Goal: Participate in discussion: Engage in conversation with other users on a specific topic

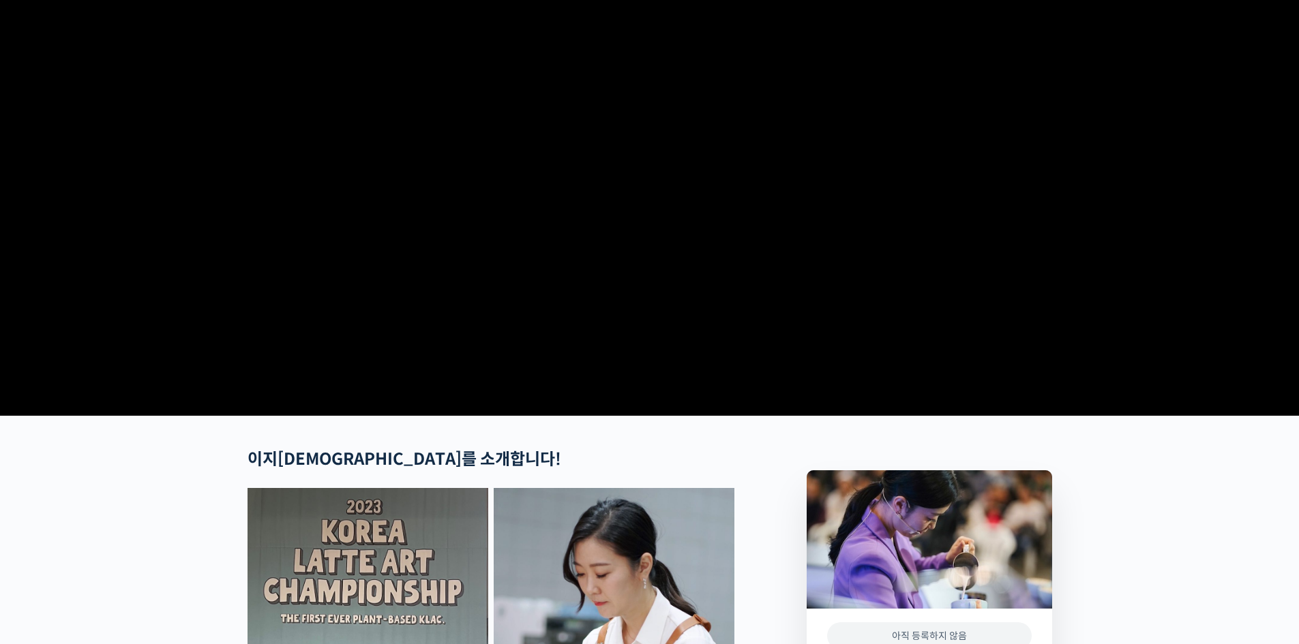
scroll to position [56, 0]
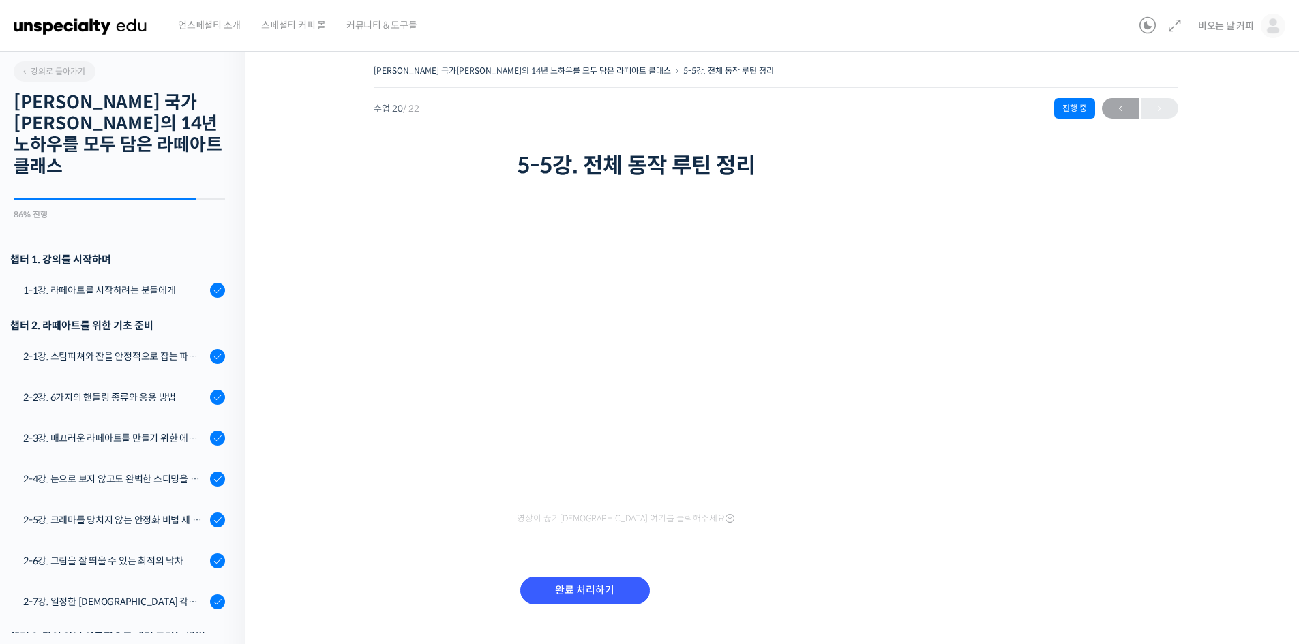
scroll to position [647, 0]
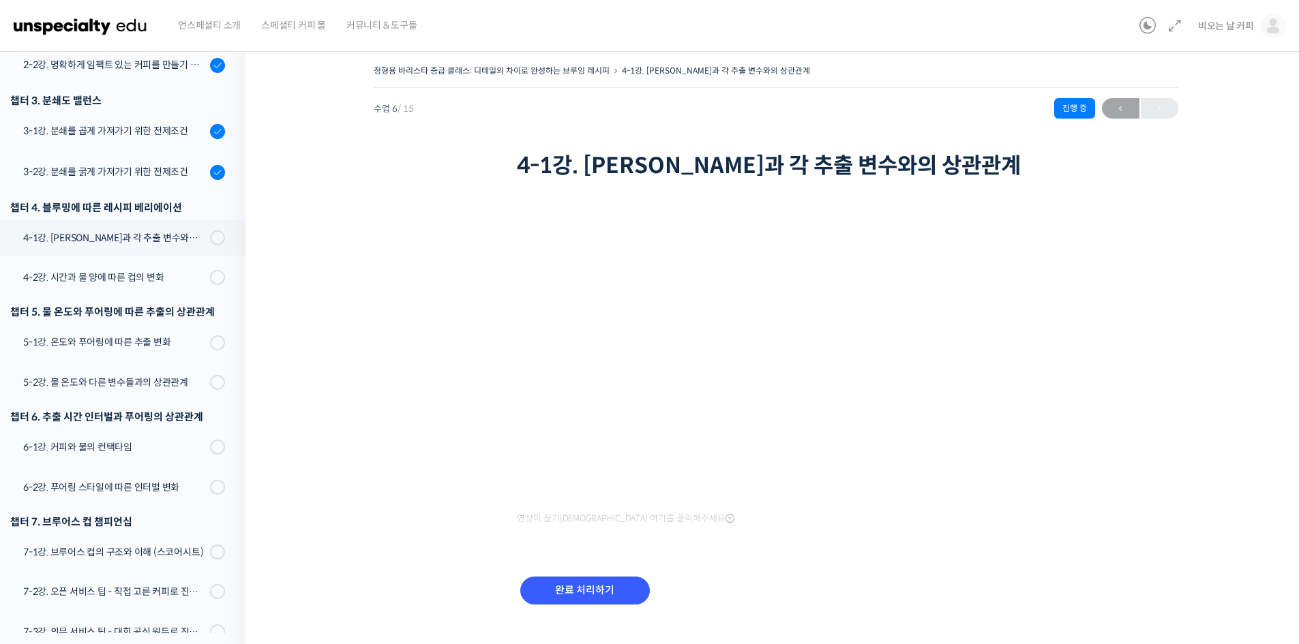
scroll to position [25, 0]
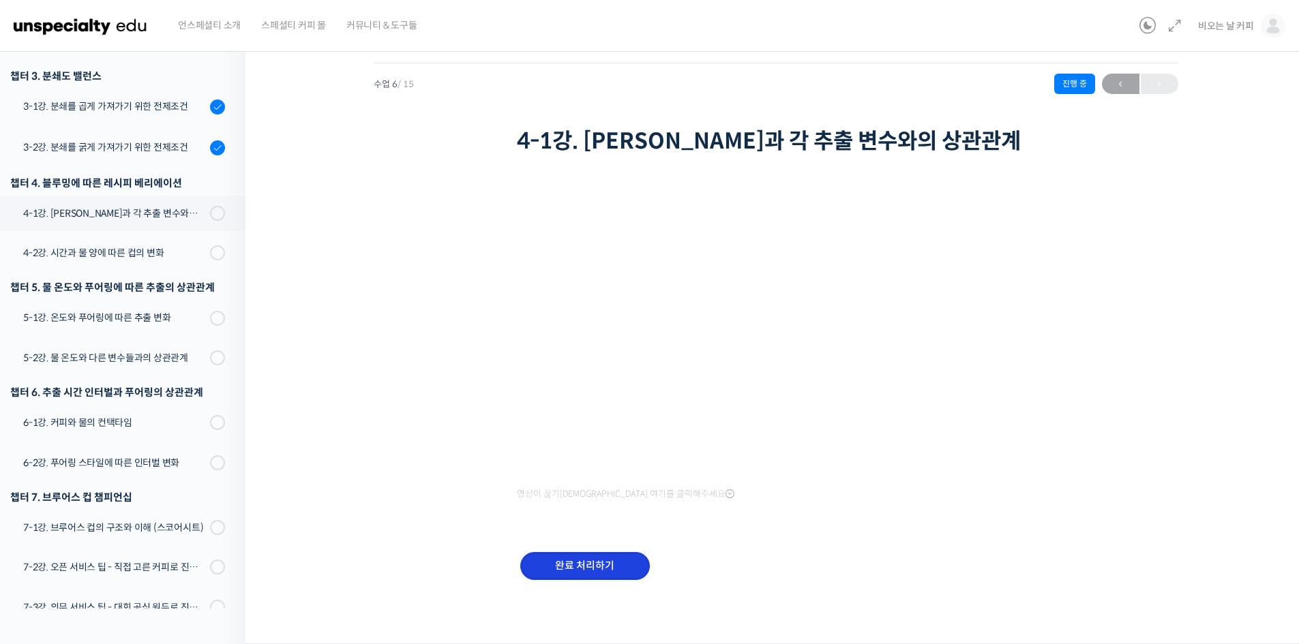
click at [606, 571] on input "완료 처리하기" at bounding box center [585, 566] width 130 height 28
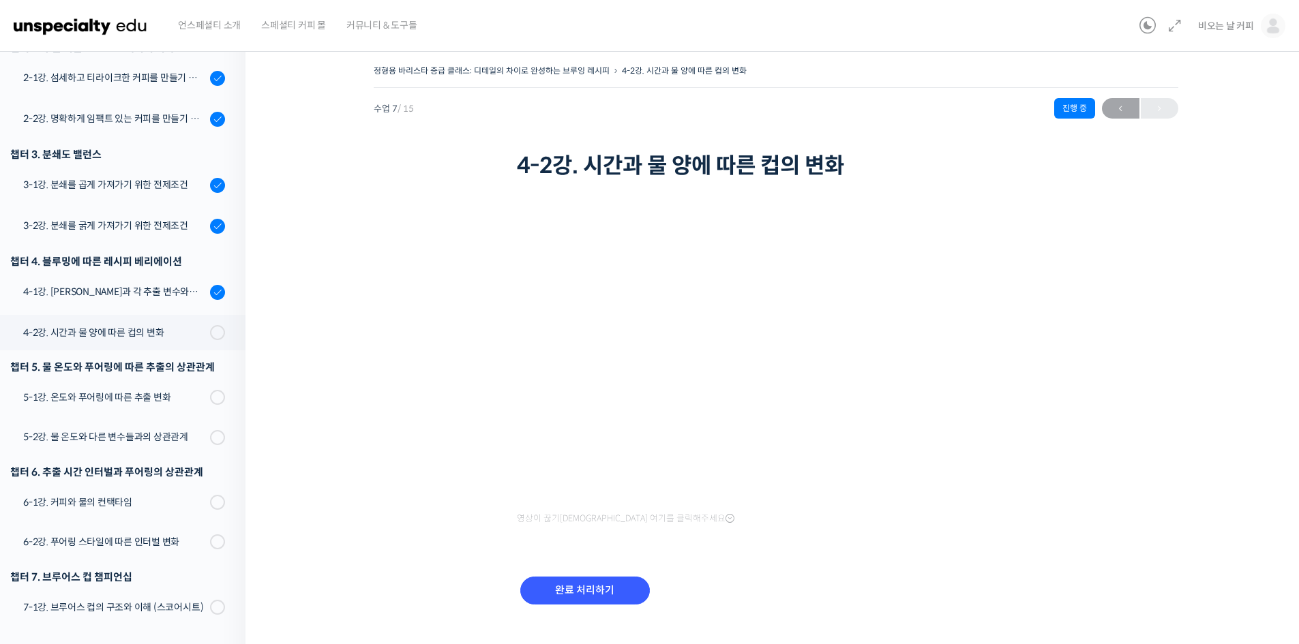
scroll to position [274, 0]
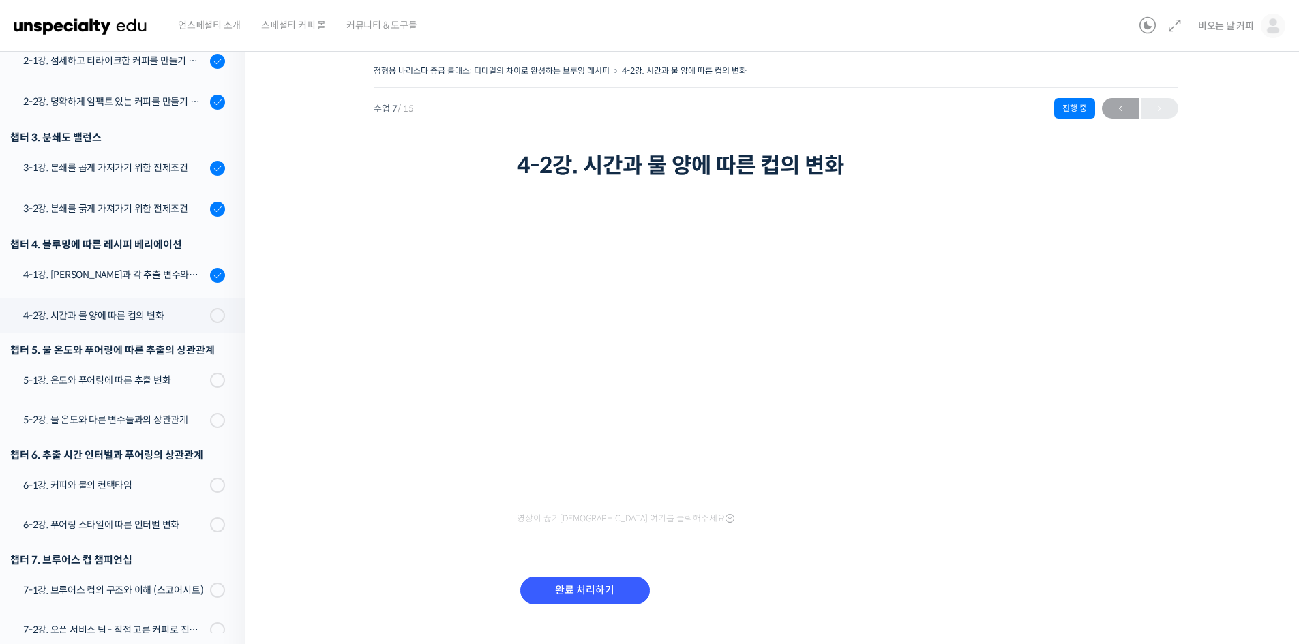
click at [123, 27] on img at bounding box center [81, 25] width 134 height 41
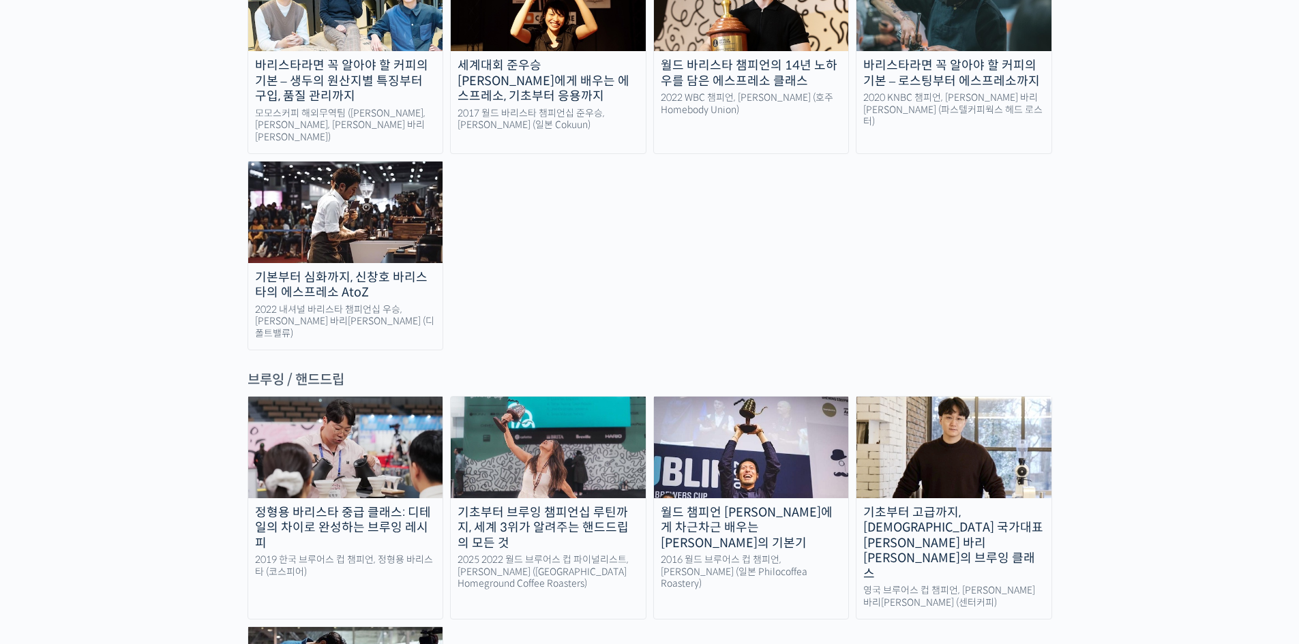
scroll to position [2115, 0]
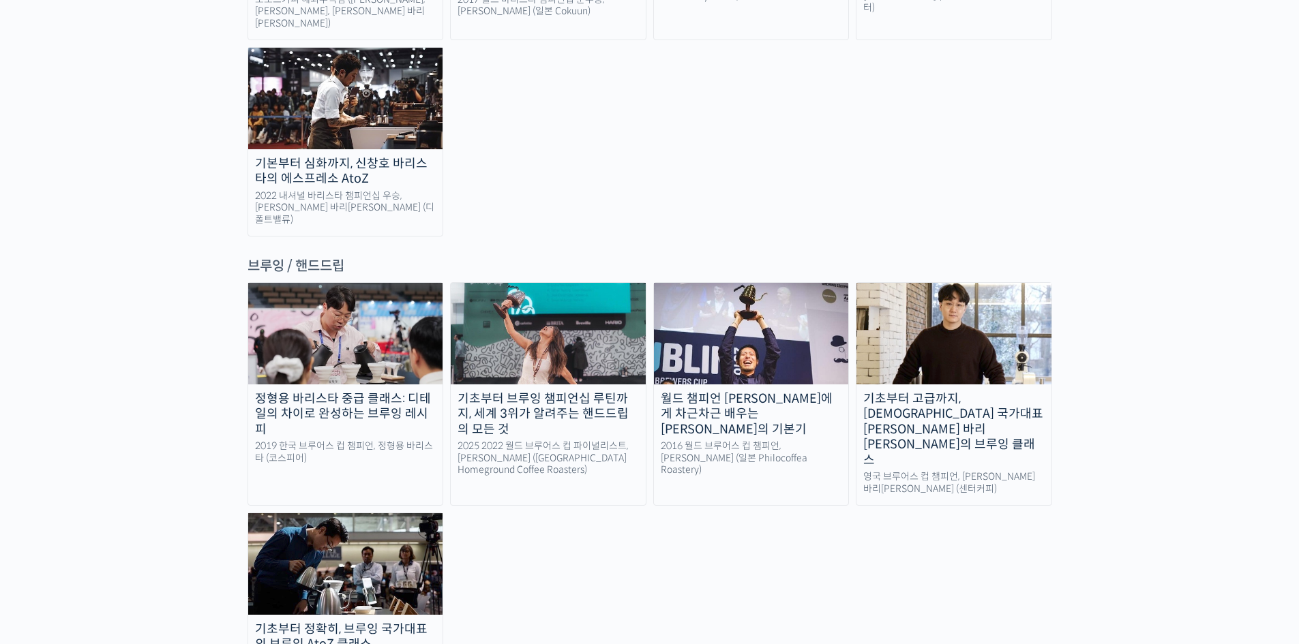
click at [571, 391] on div "기초부터 브루잉 챔피언십 루틴까지, 세계 3위가 알려주는 핸드드립의 모든 것" at bounding box center [548, 414] width 195 height 46
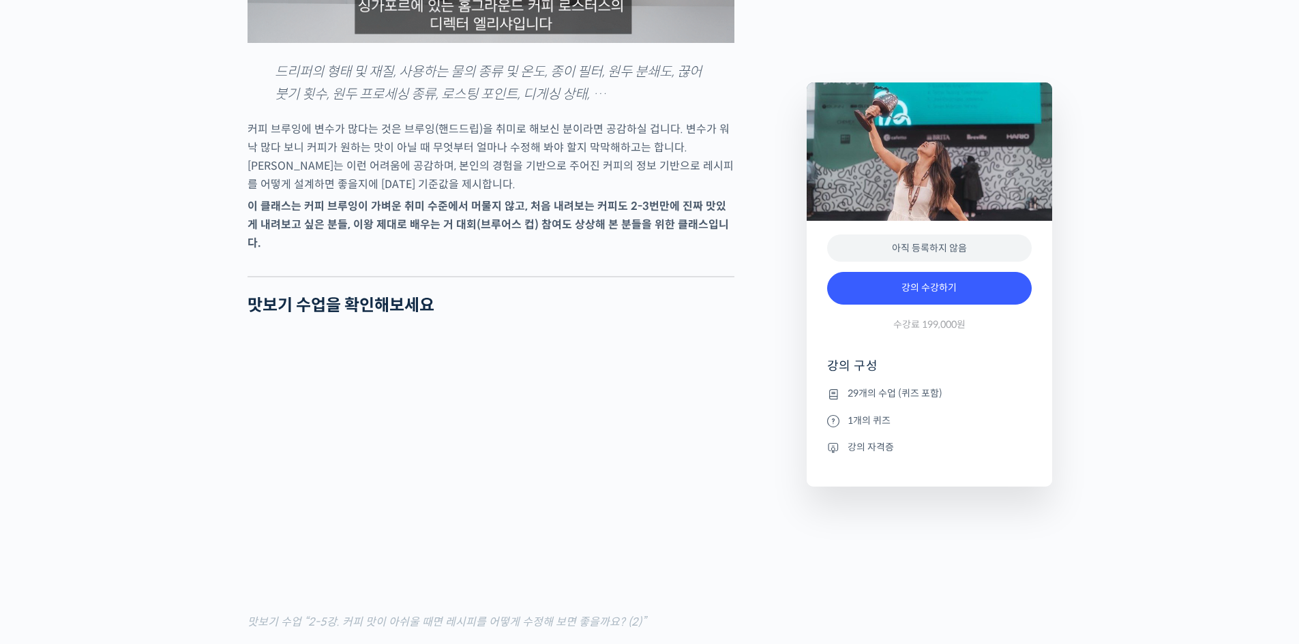
scroll to position [1599, 0]
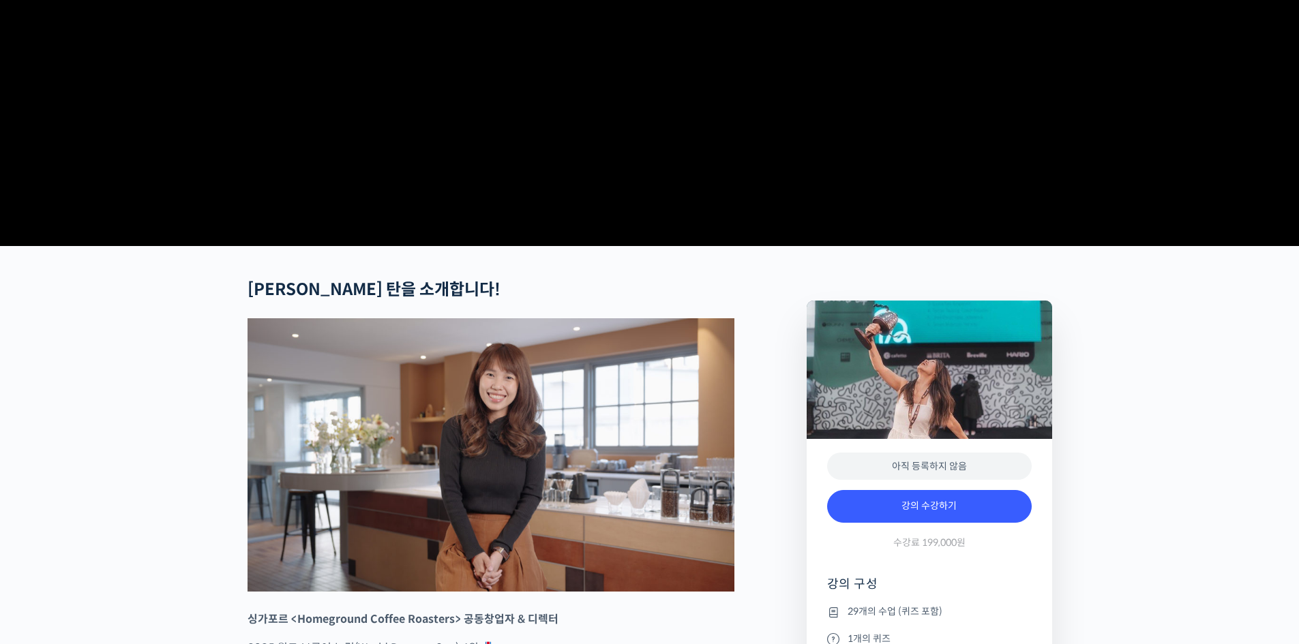
scroll to position [0, 0]
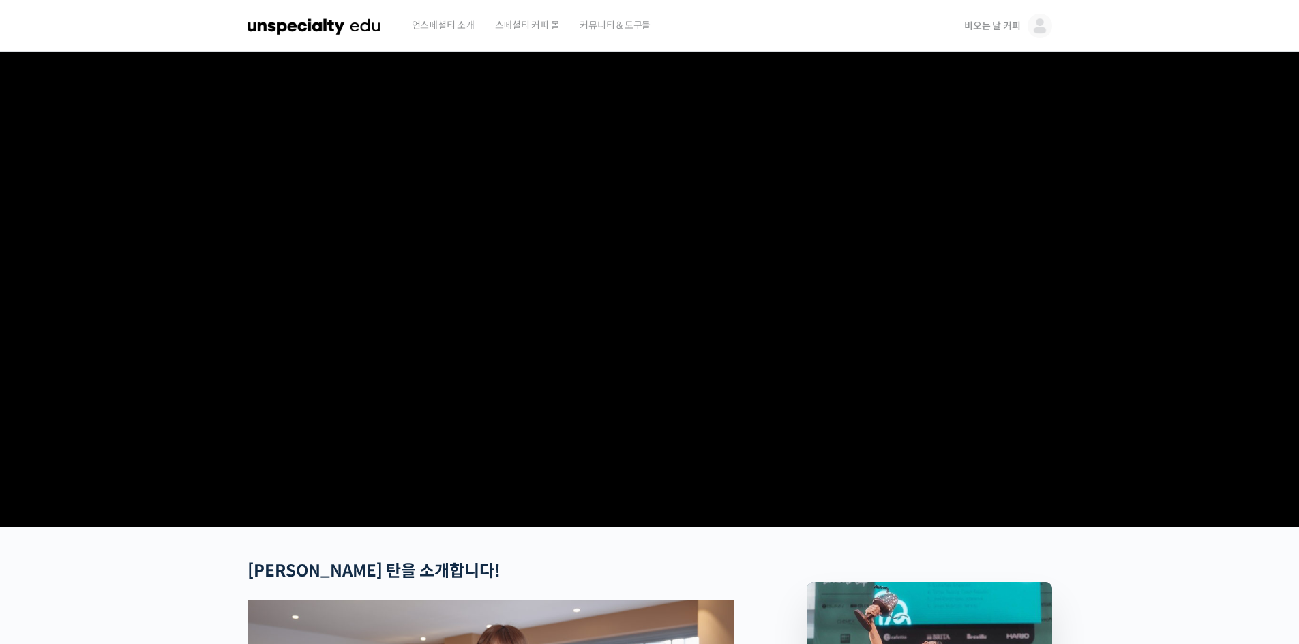
click at [996, 25] on span "비오는 날 커피" at bounding box center [992, 26] width 56 height 12
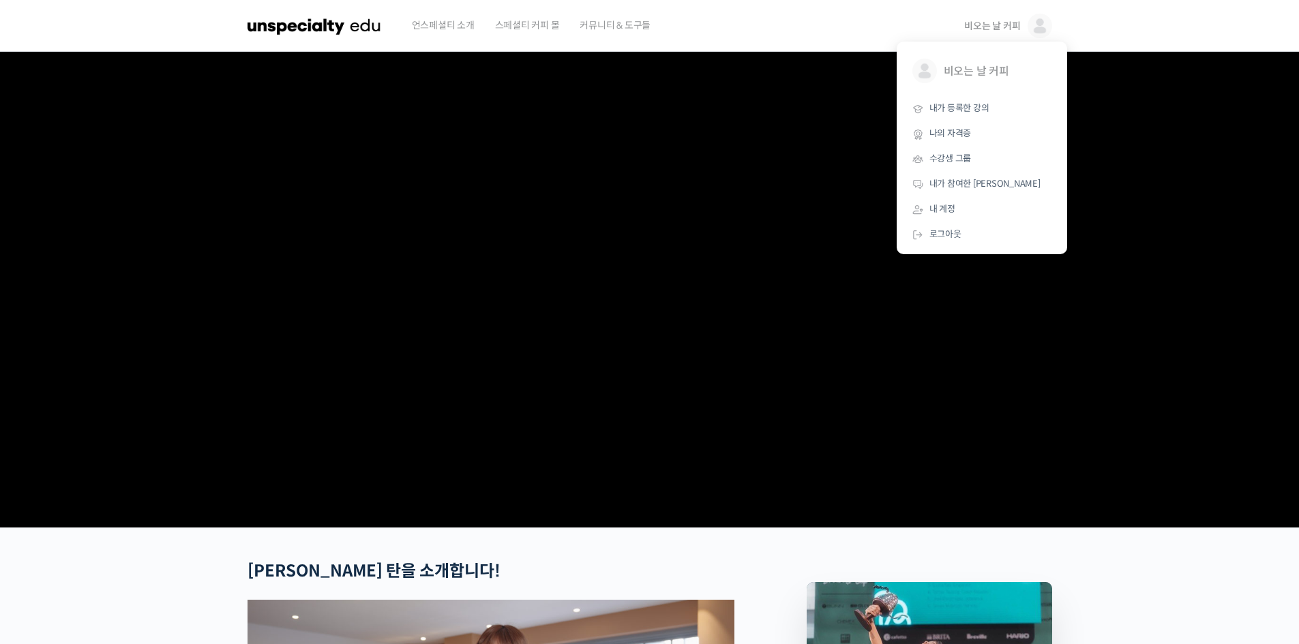
click at [978, 28] on span "비오는 날 커피" at bounding box center [992, 26] width 56 height 12
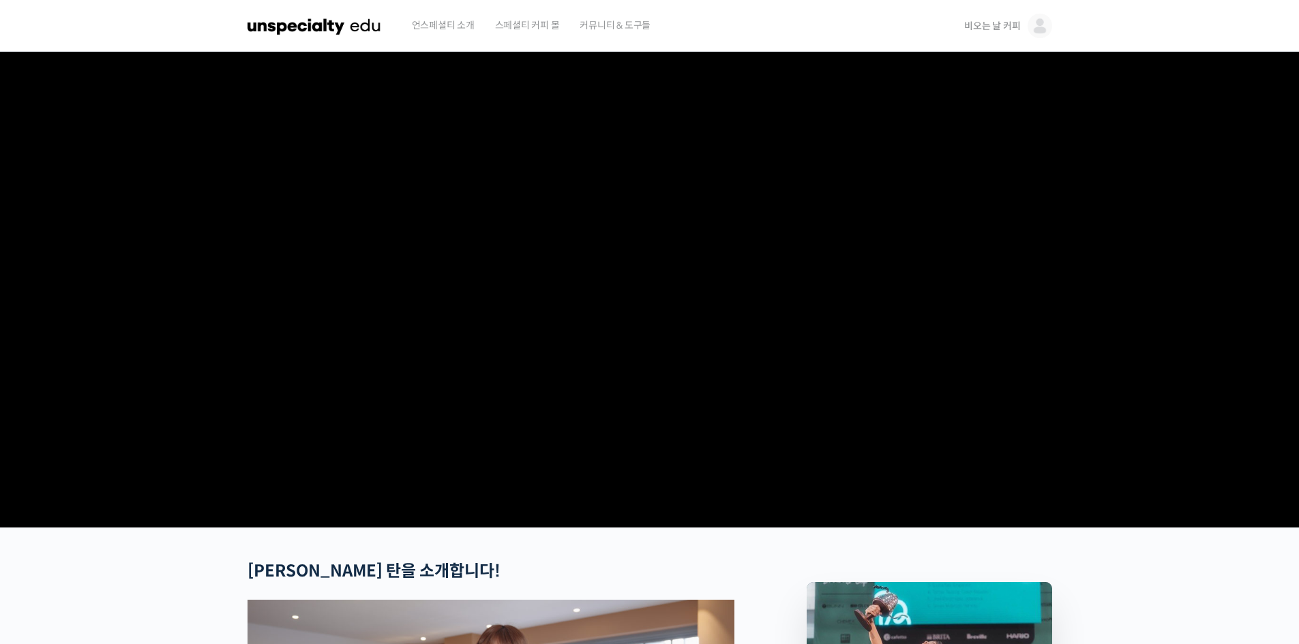
click at [978, 28] on span "비오는 날 커피" at bounding box center [992, 26] width 56 height 12
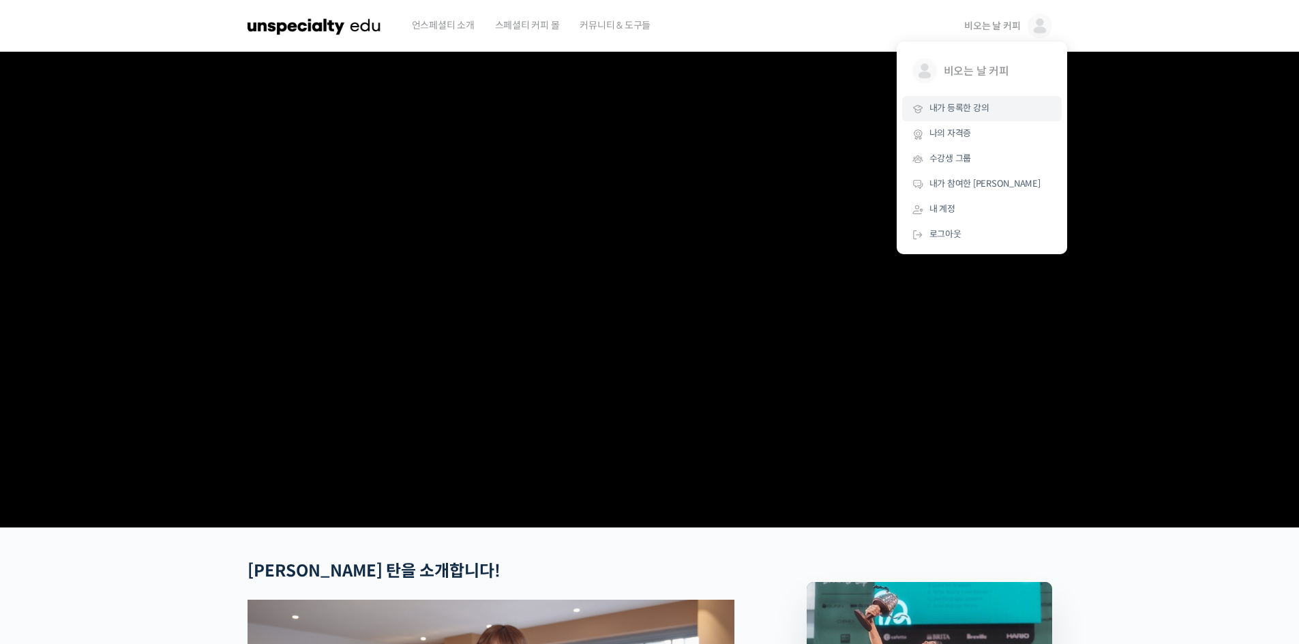
click at [961, 103] on span "내가 등록한 강의" at bounding box center [959, 108] width 60 height 12
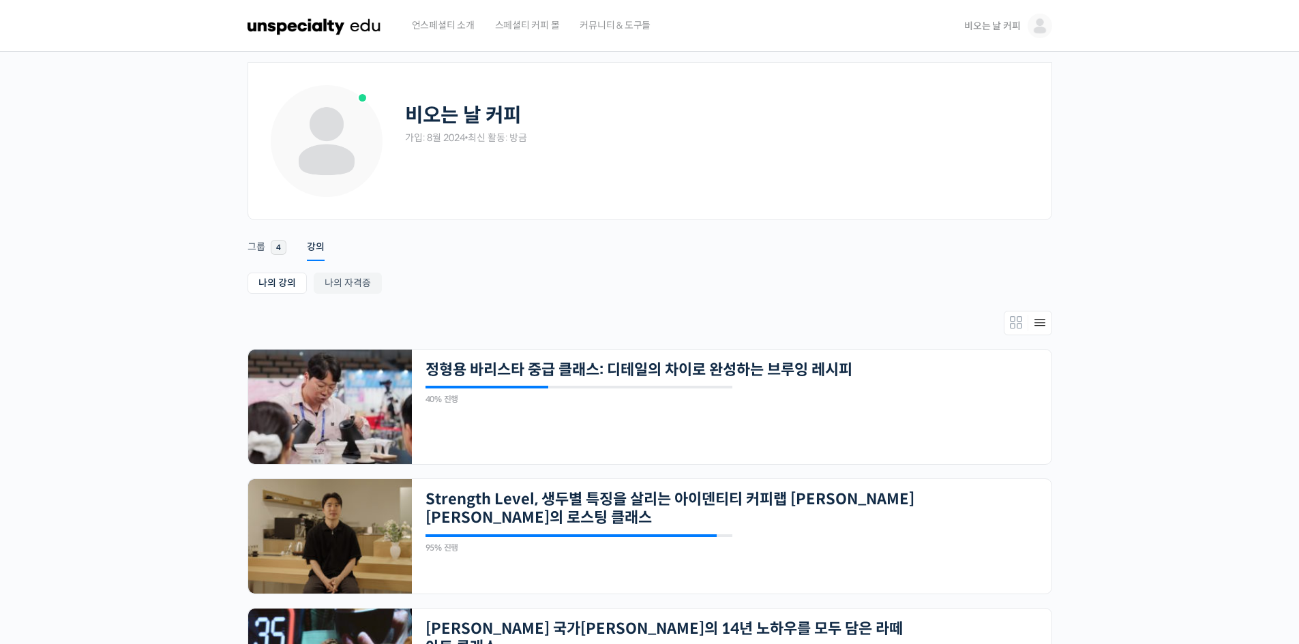
click at [1011, 25] on span "비오는 날 커피" at bounding box center [992, 26] width 56 height 12
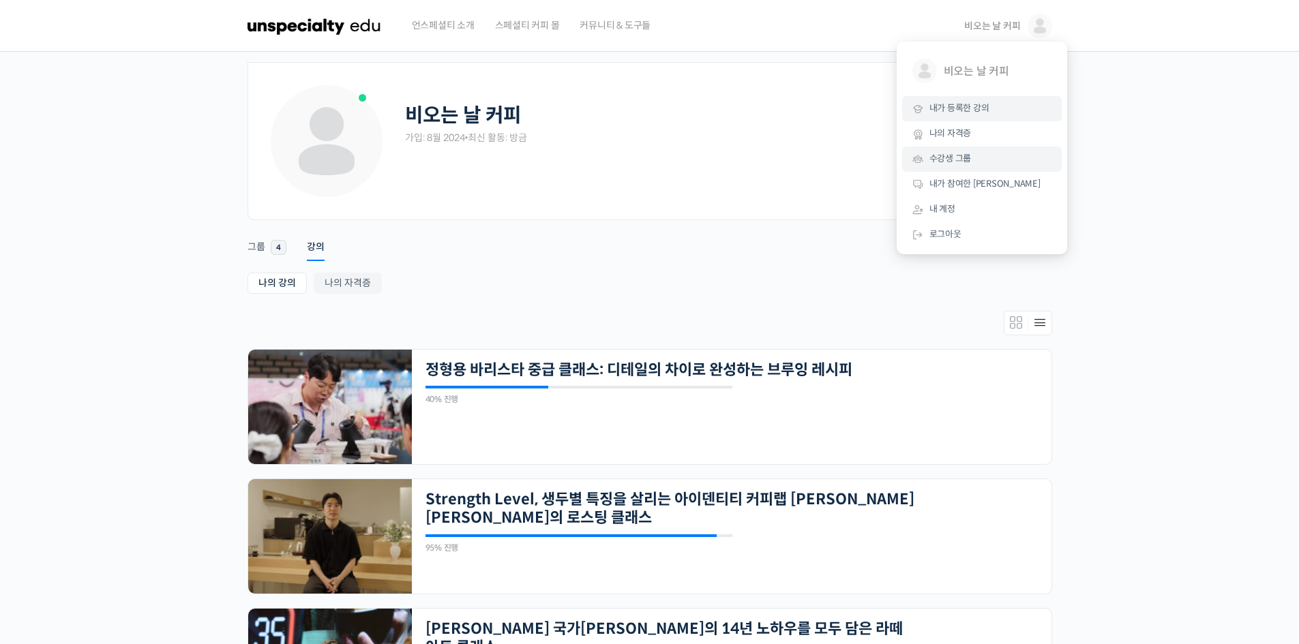
click at [952, 164] on span "수강생 그룹" at bounding box center [950, 159] width 42 height 12
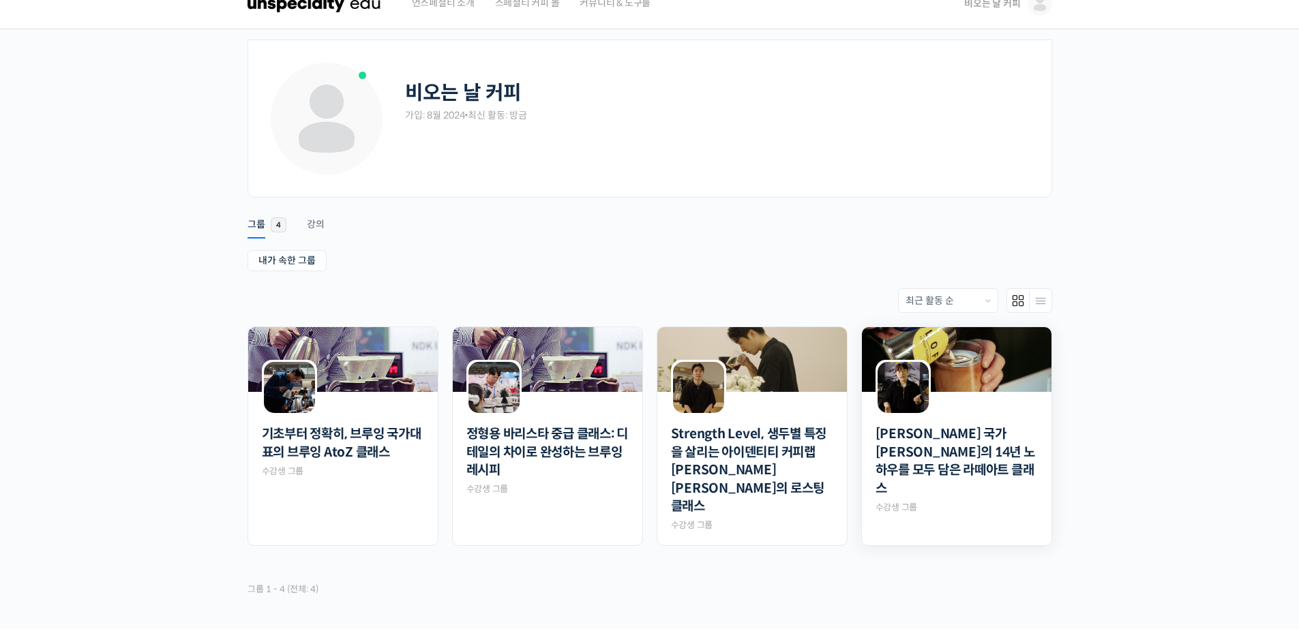
scroll to position [101, 0]
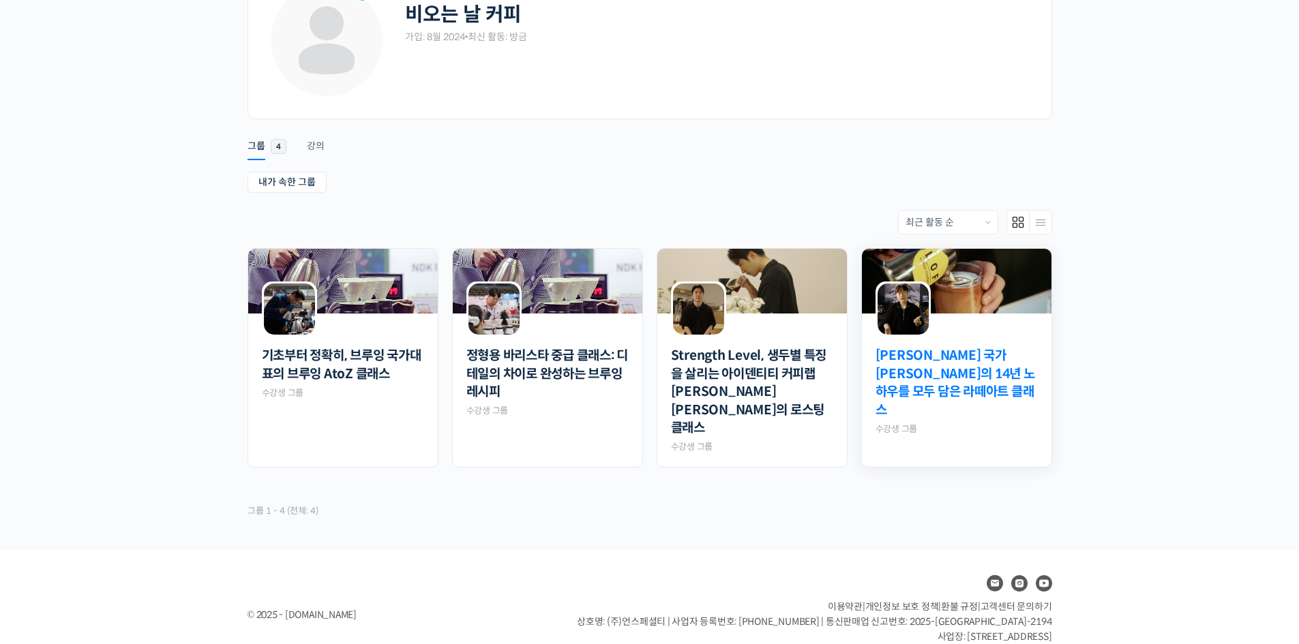
click at [979, 367] on link "[PERSON_NAME] 국가[PERSON_NAME]의 14년 노하우를 모두 담은 라떼아트 클래스" at bounding box center [957, 383] width 162 height 72
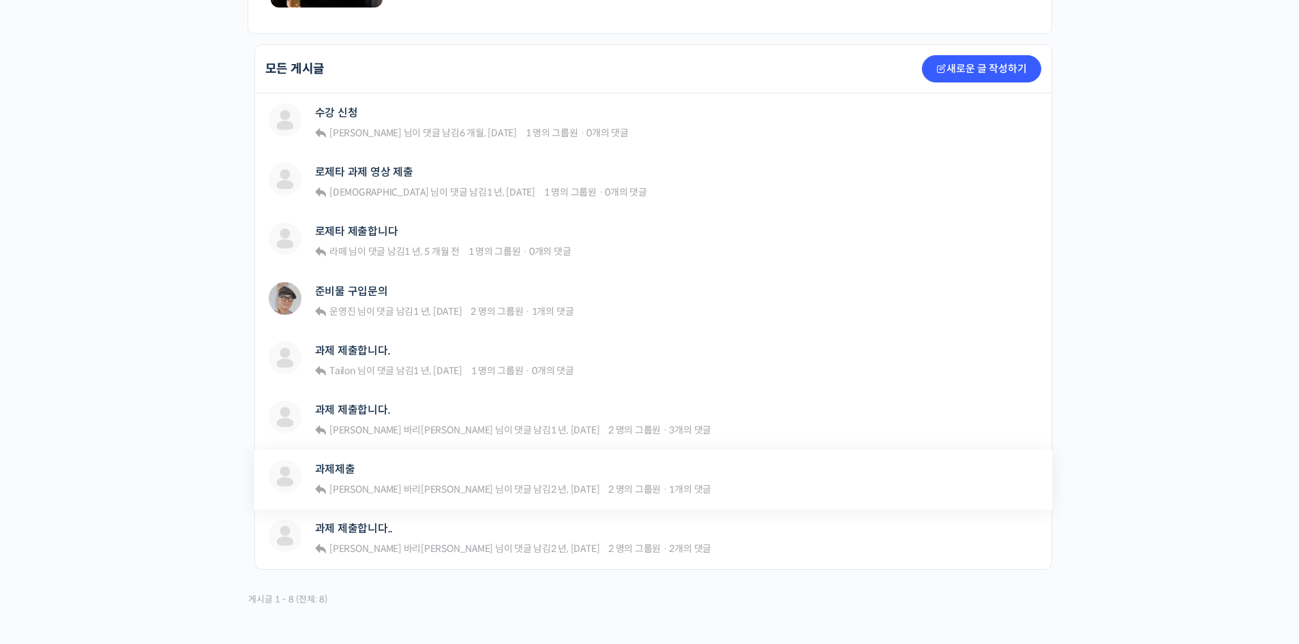
scroll to position [273, 0]
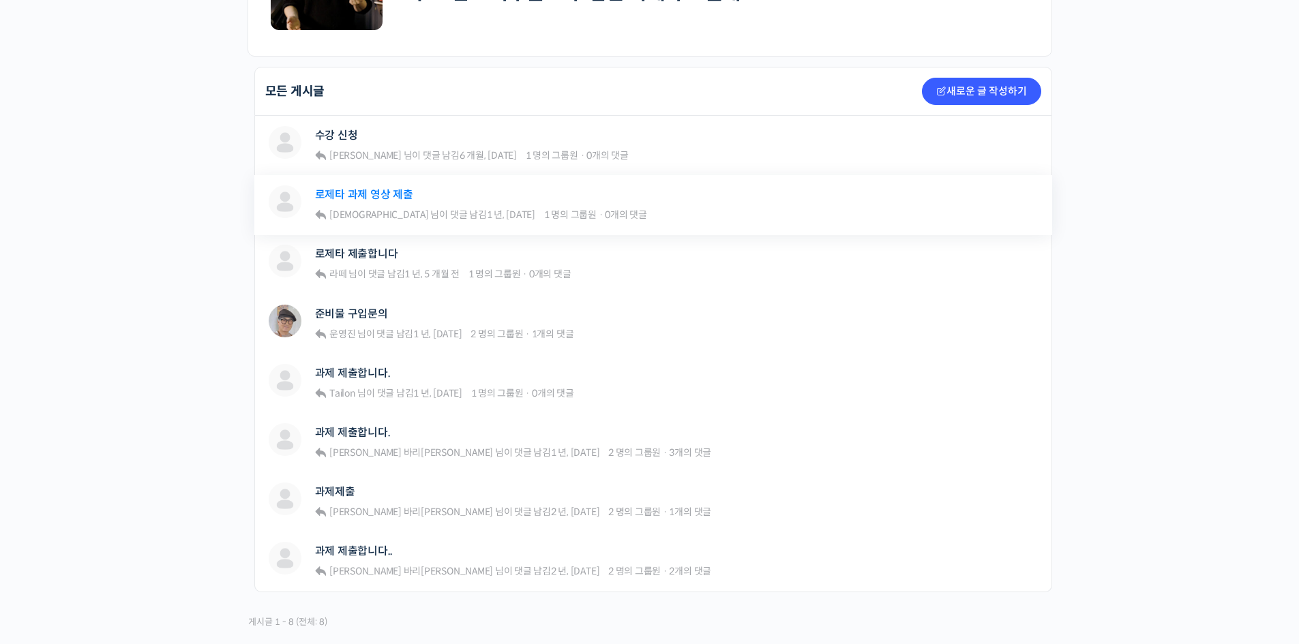
click at [370, 197] on link "로제타 과제 영상 제출" at bounding box center [364, 194] width 98 height 13
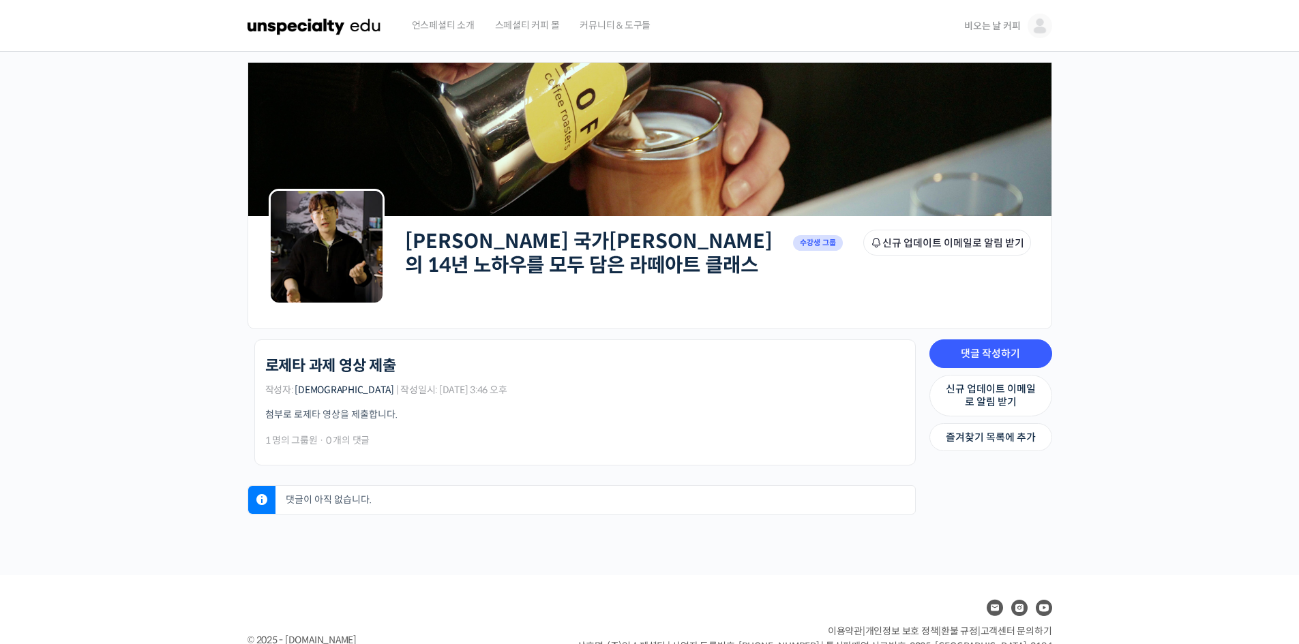
scroll to position [61, 0]
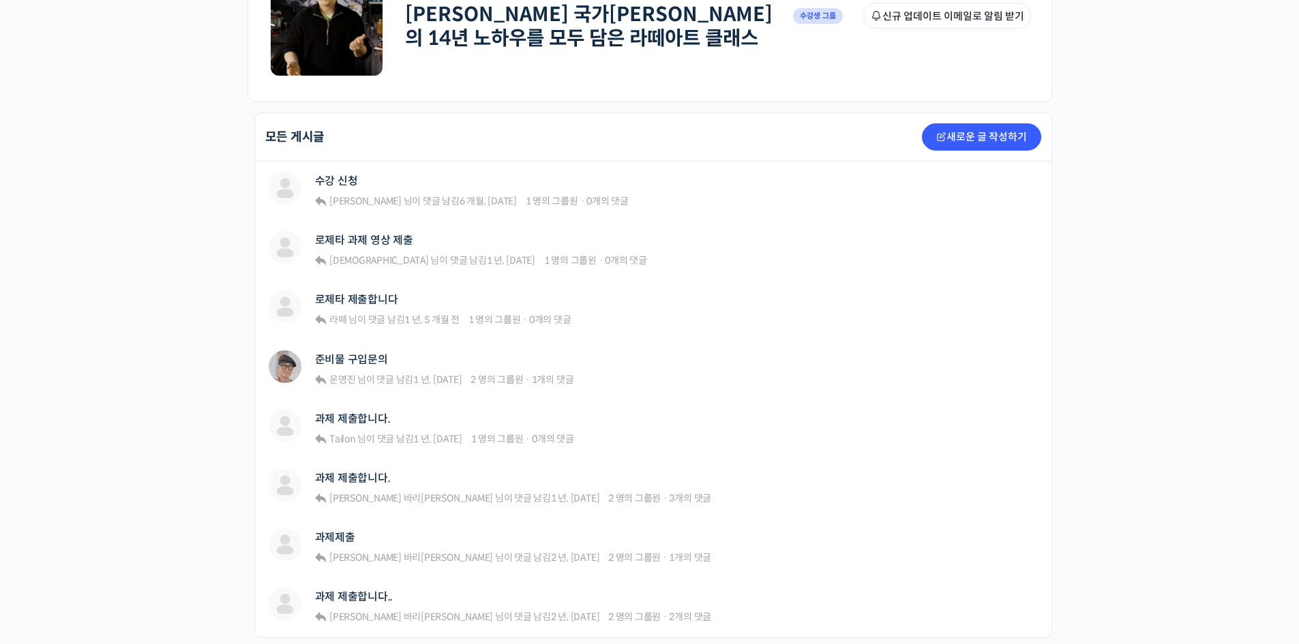
scroll to position [205, 0]
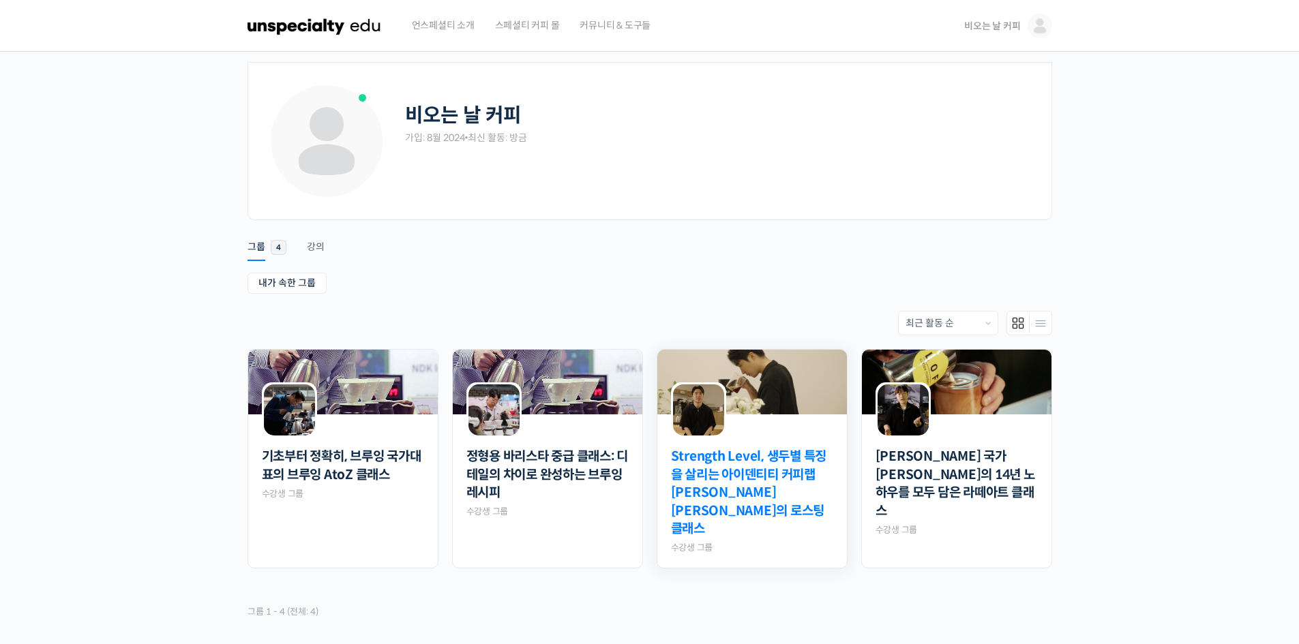
click at [783, 467] on link "Strength Level, 생두별 특징을 살리는 아이덴티티 커피랩 [PERSON_NAME] [PERSON_NAME]의 로스팅 클래스" at bounding box center [752, 493] width 162 height 91
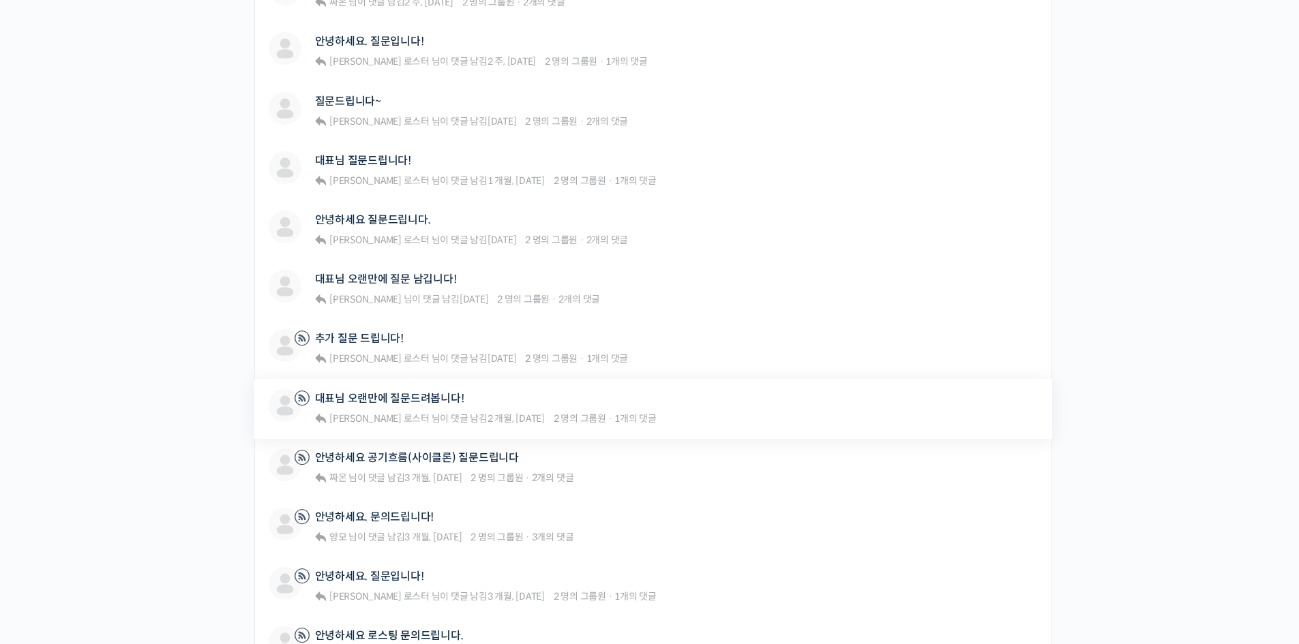
scroll to position [591, 0]
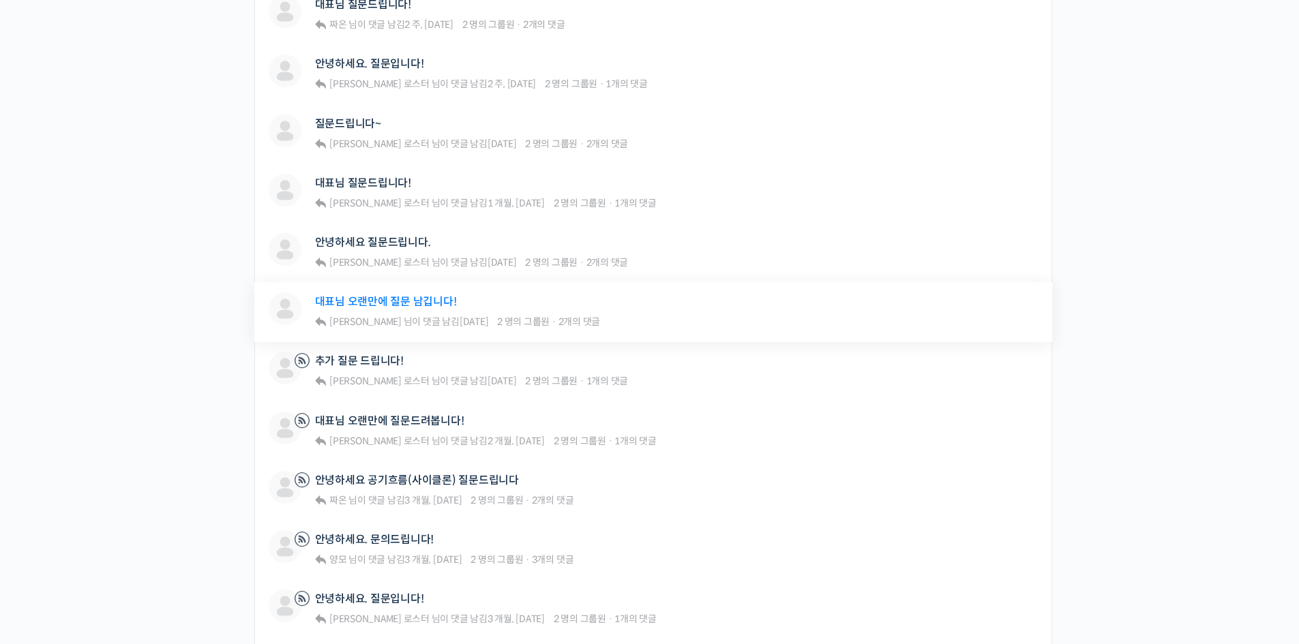
click at [425, 301] on link "대표님 오랜만에 질문 남깁니다!" at bounding box center [386, 301] width 142 height 13
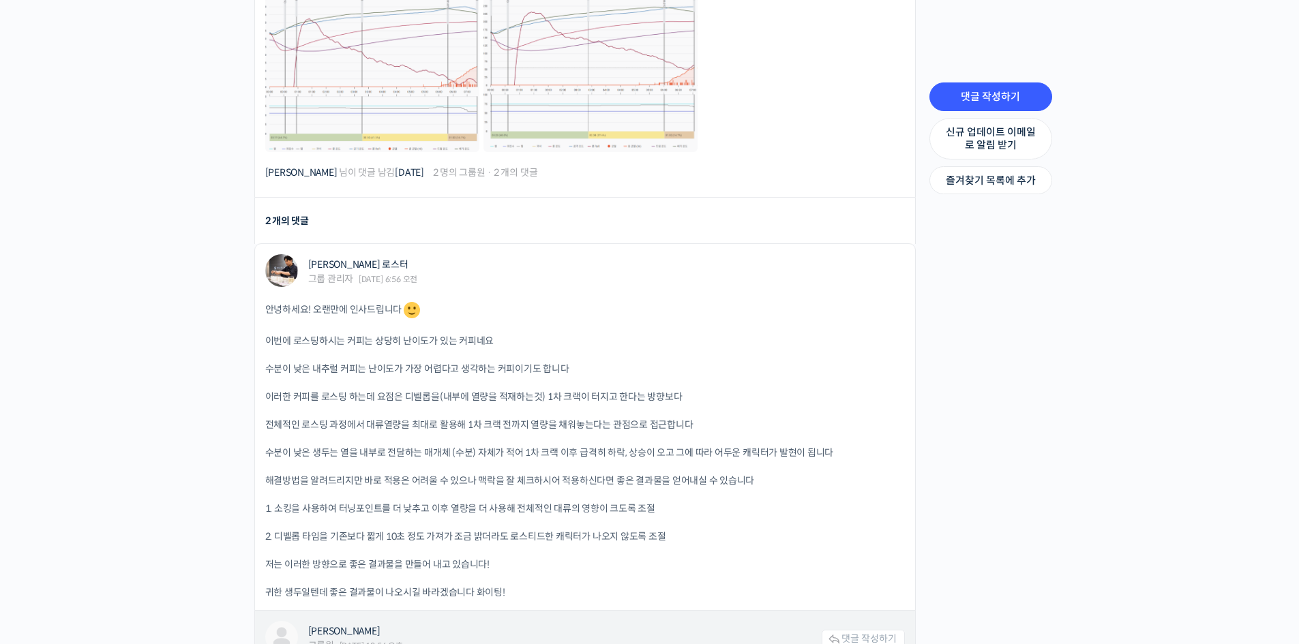
scroll to position [796, 0]
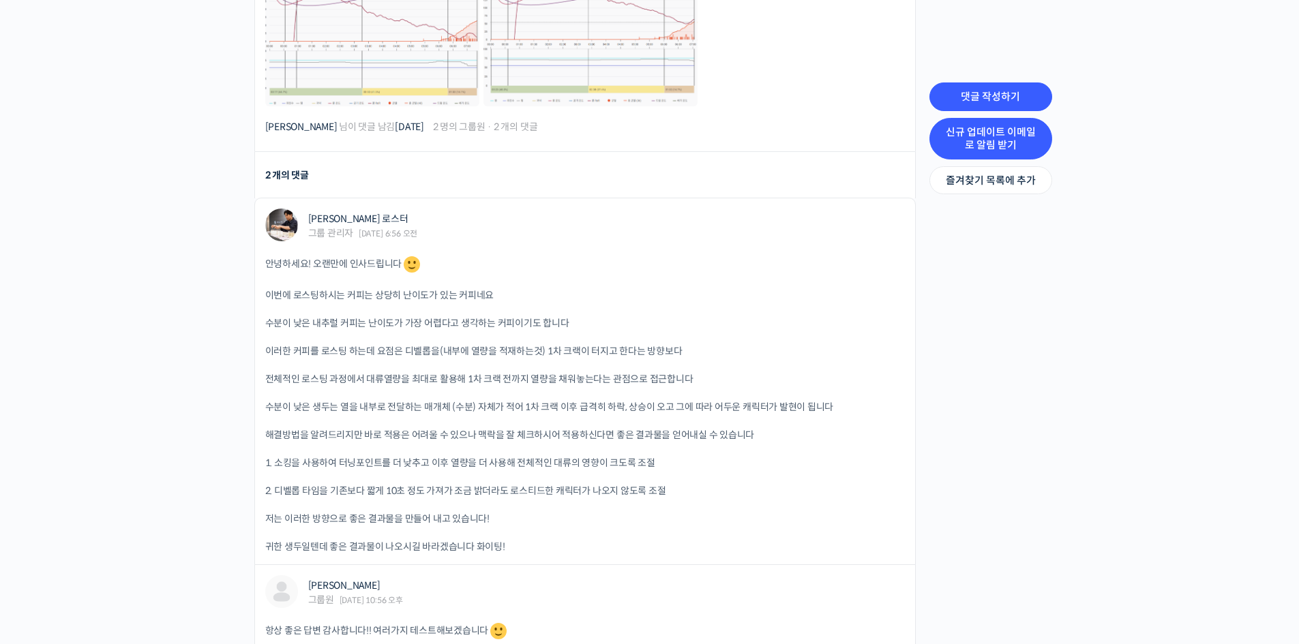
click at [990, 140] on link "신규 업데이트 이메일로 알림 받기" at bounding box center [990, 139] width 123 height 42
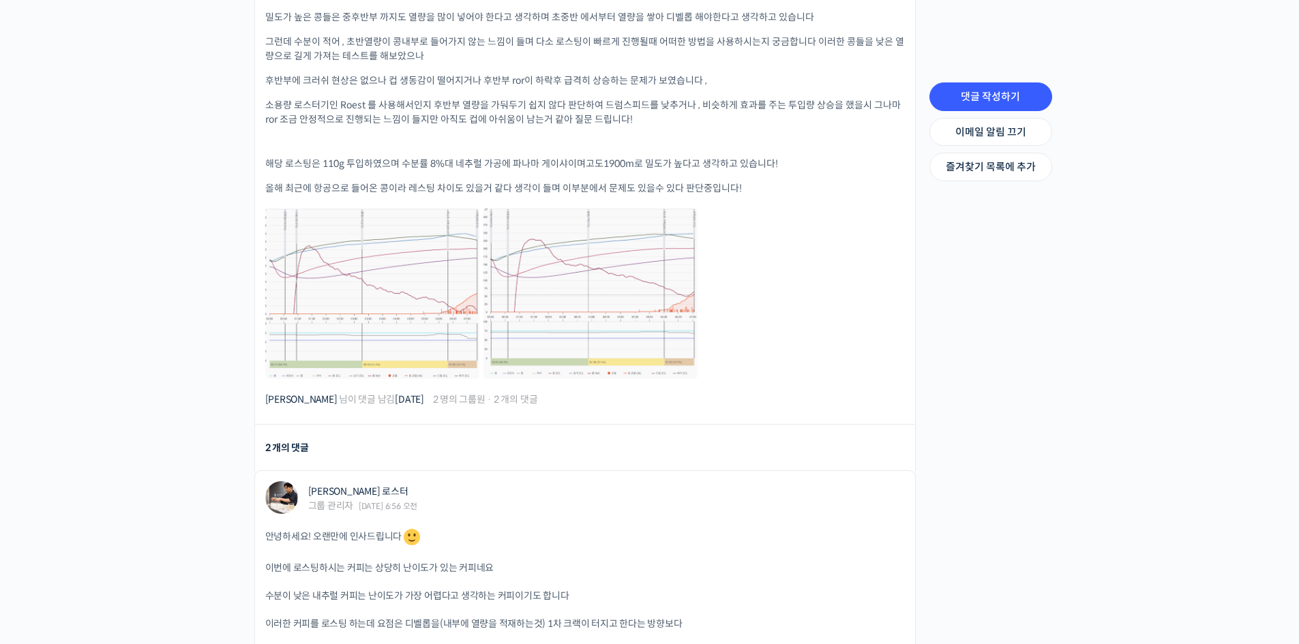
scroll to position [409, 0]
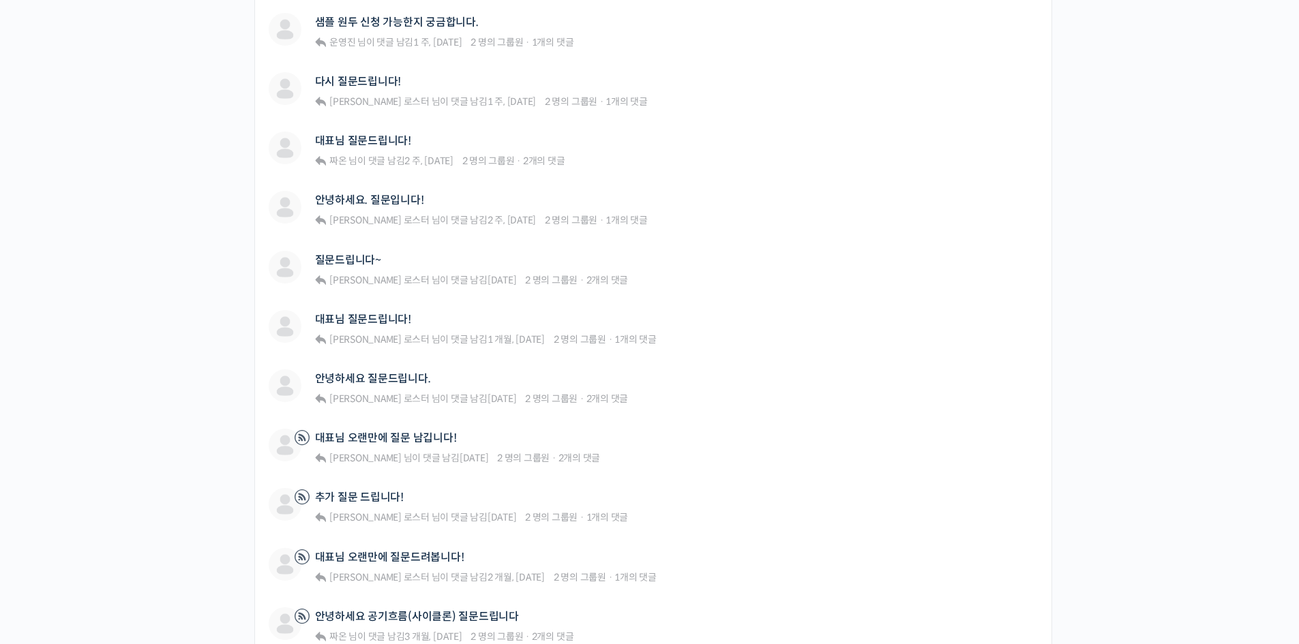
scroll to position [341, 0]
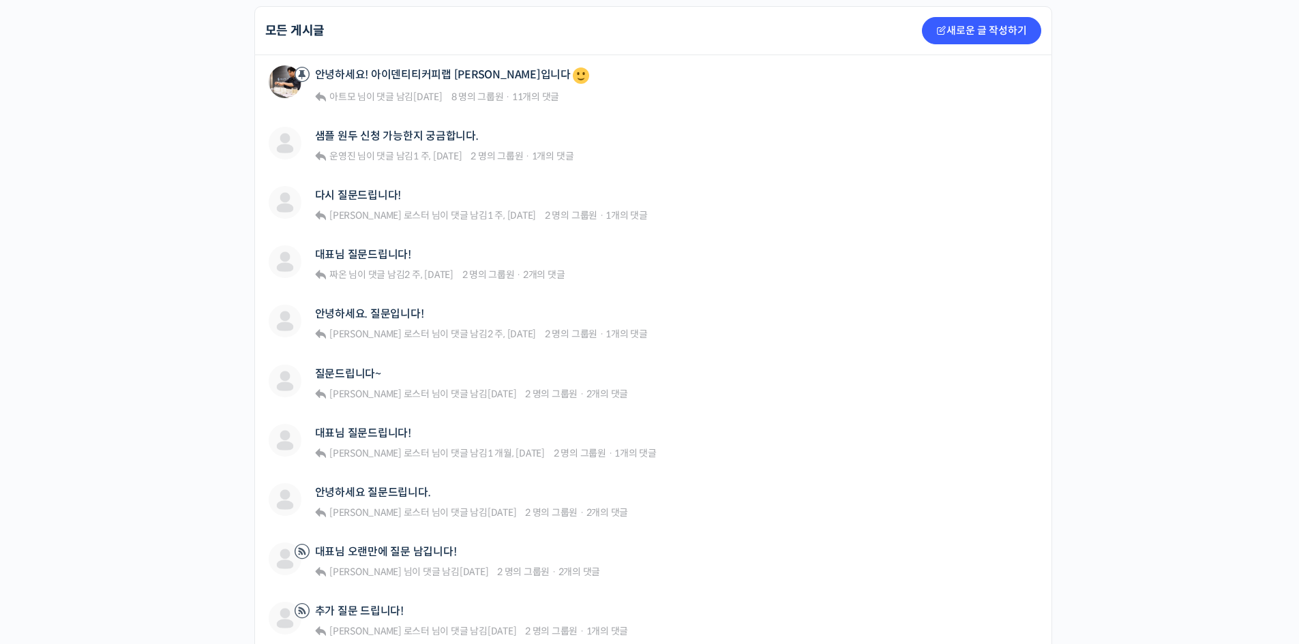
click at [1298, 221] on div "Strength Level, 생두별 특징을 살리는 아이덴티티 커피랩 [PERSON_NAME] [PERSON_NAME]의 로스팅 클래스 Priv…" at bounding box center [649, 409] width 1299 height 1396
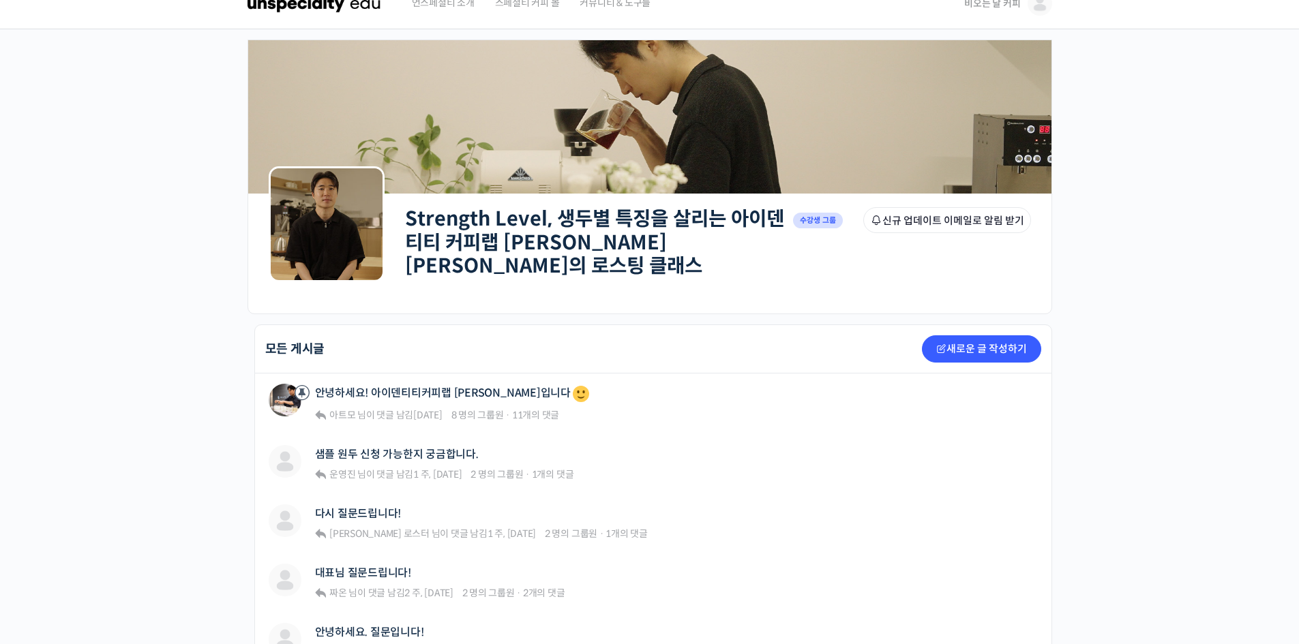
scroll to position [0, 0]
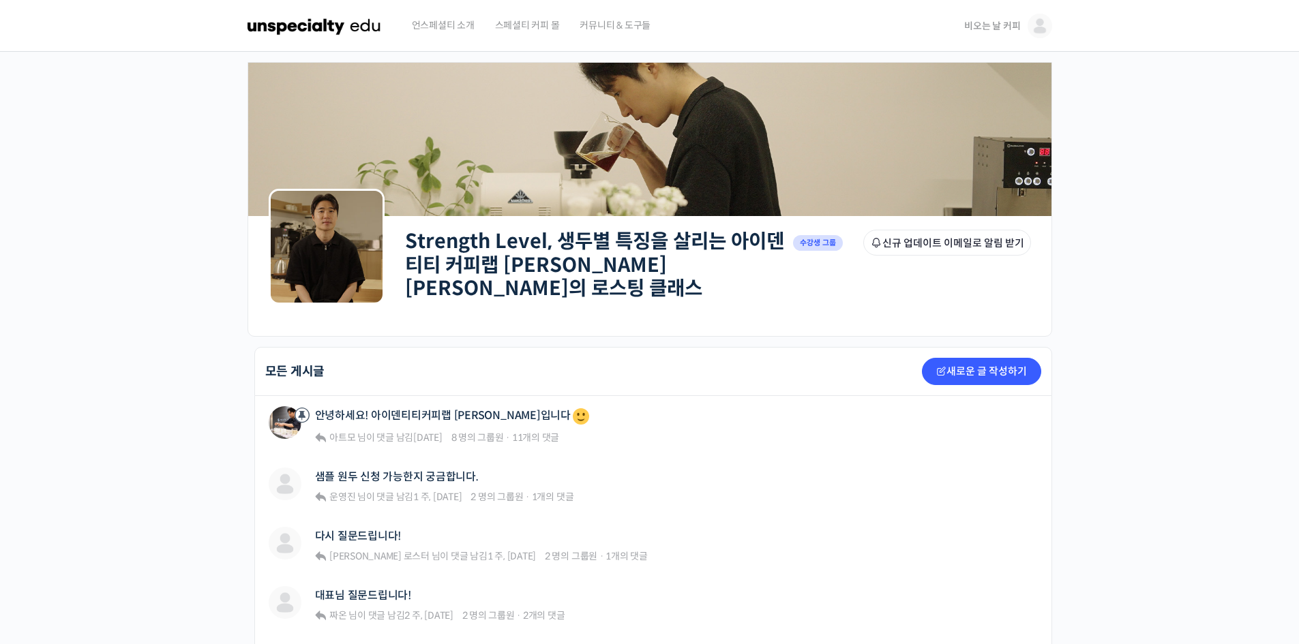
click at [361, 31] on img at bounding box center [315, 25] width 134 height 41
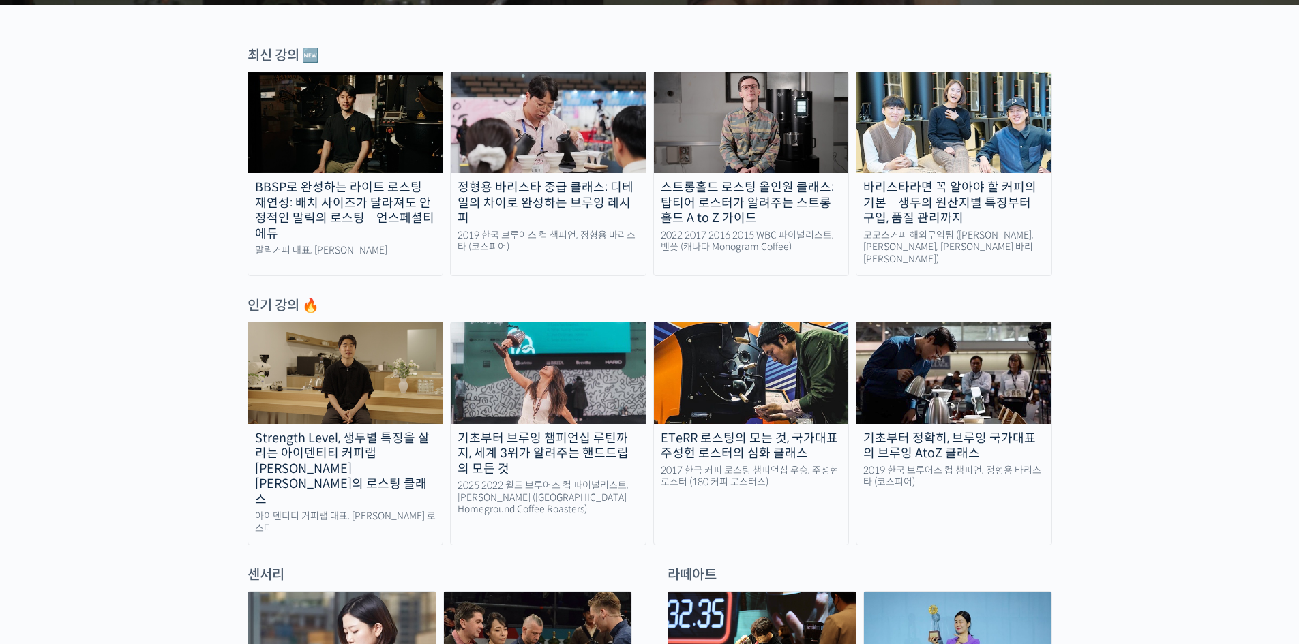
scroll to position [363, 0]
